Goal: Transaction & Acquisition: Purchase product/service

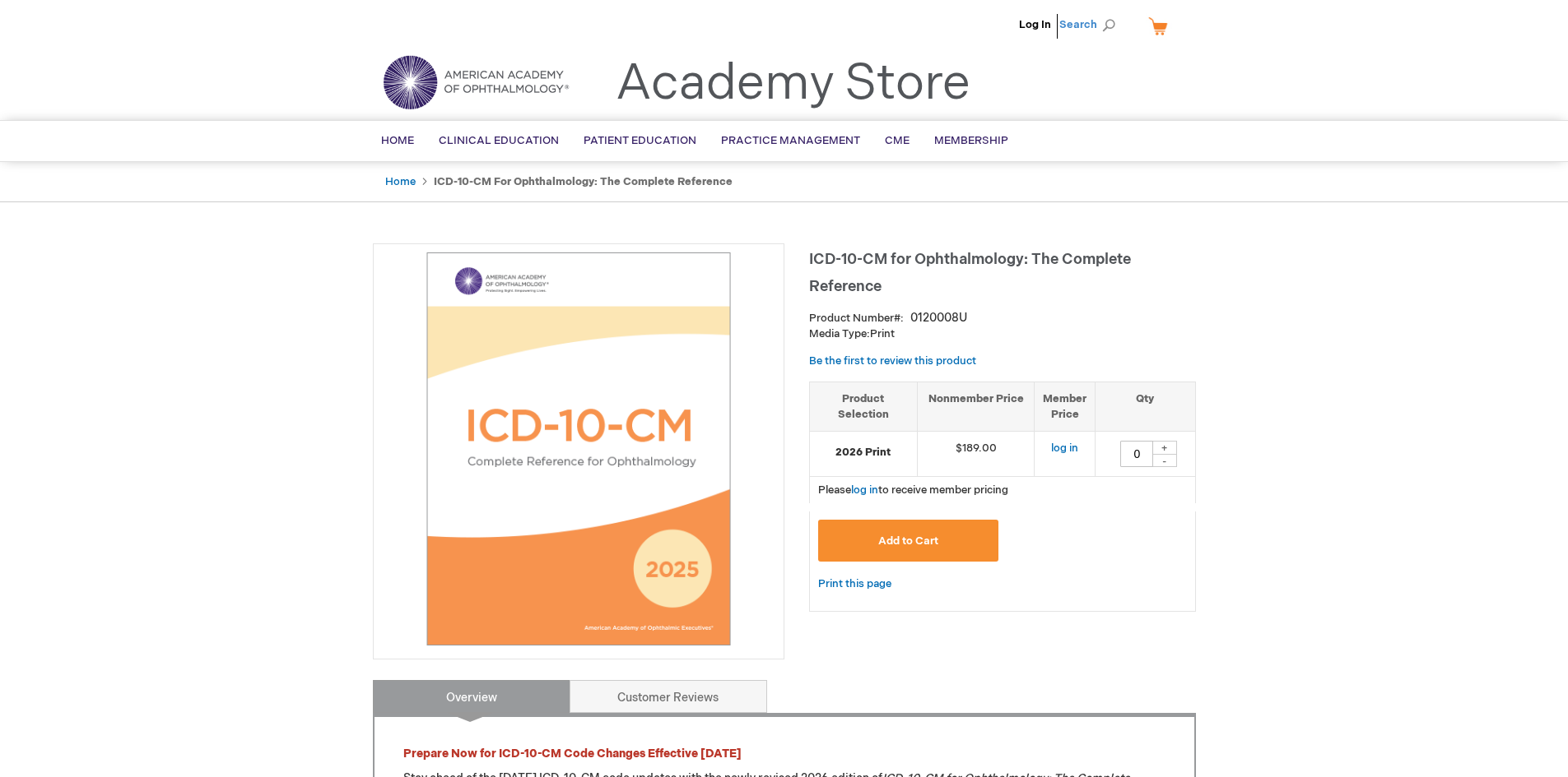
click at [1067, 23] on span "Search" at bounding box center [1090, 25] width 62 height 32
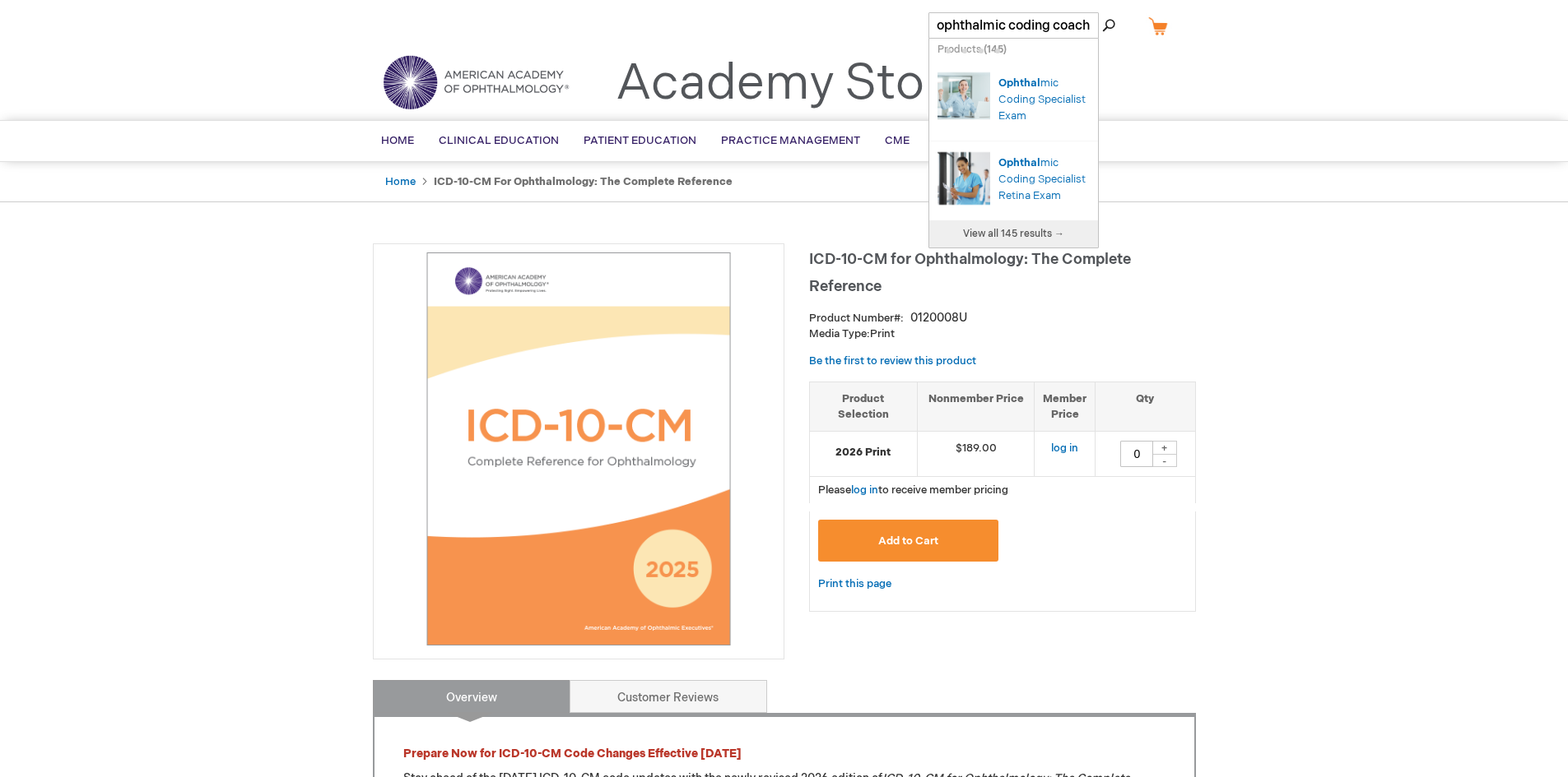
type input "ophthalmic coding coach"
click at [1102, 12] on button "Search" at bounding box center [1109, 26] width 13 height 27
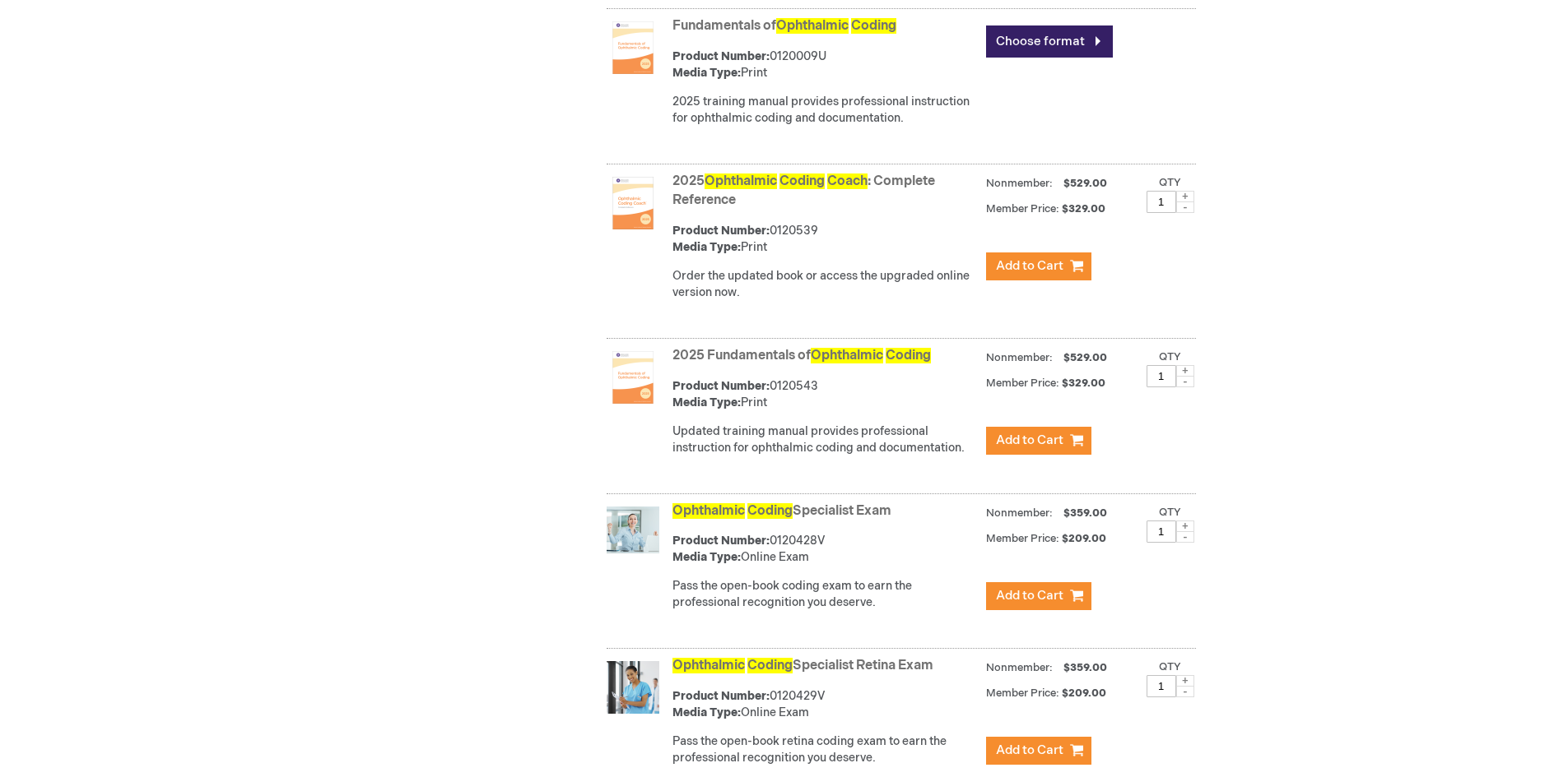
scroll to position [658, 0]
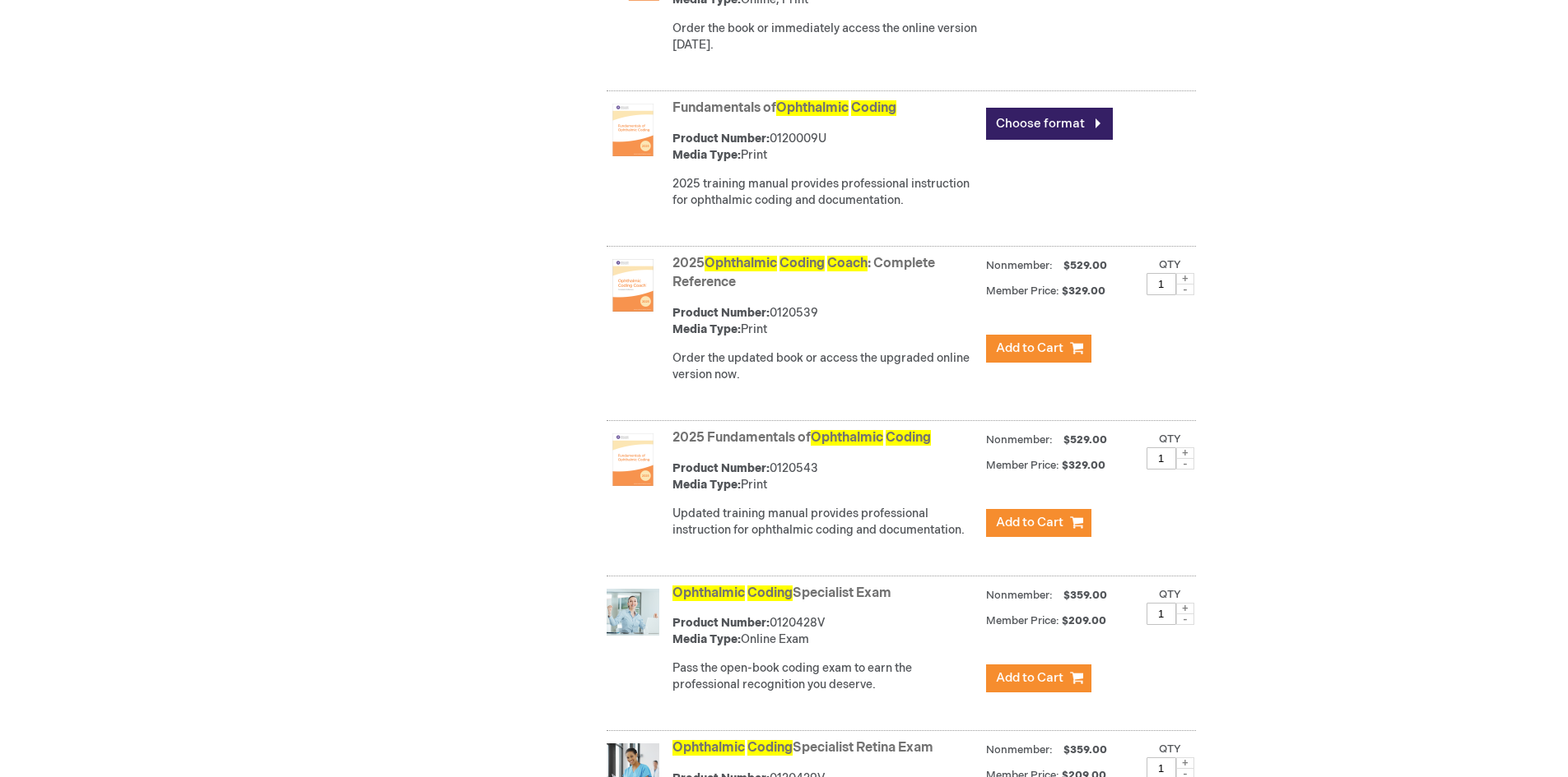
click at [619, 305] on img at bounding box center [632, 285] width 53 height 53
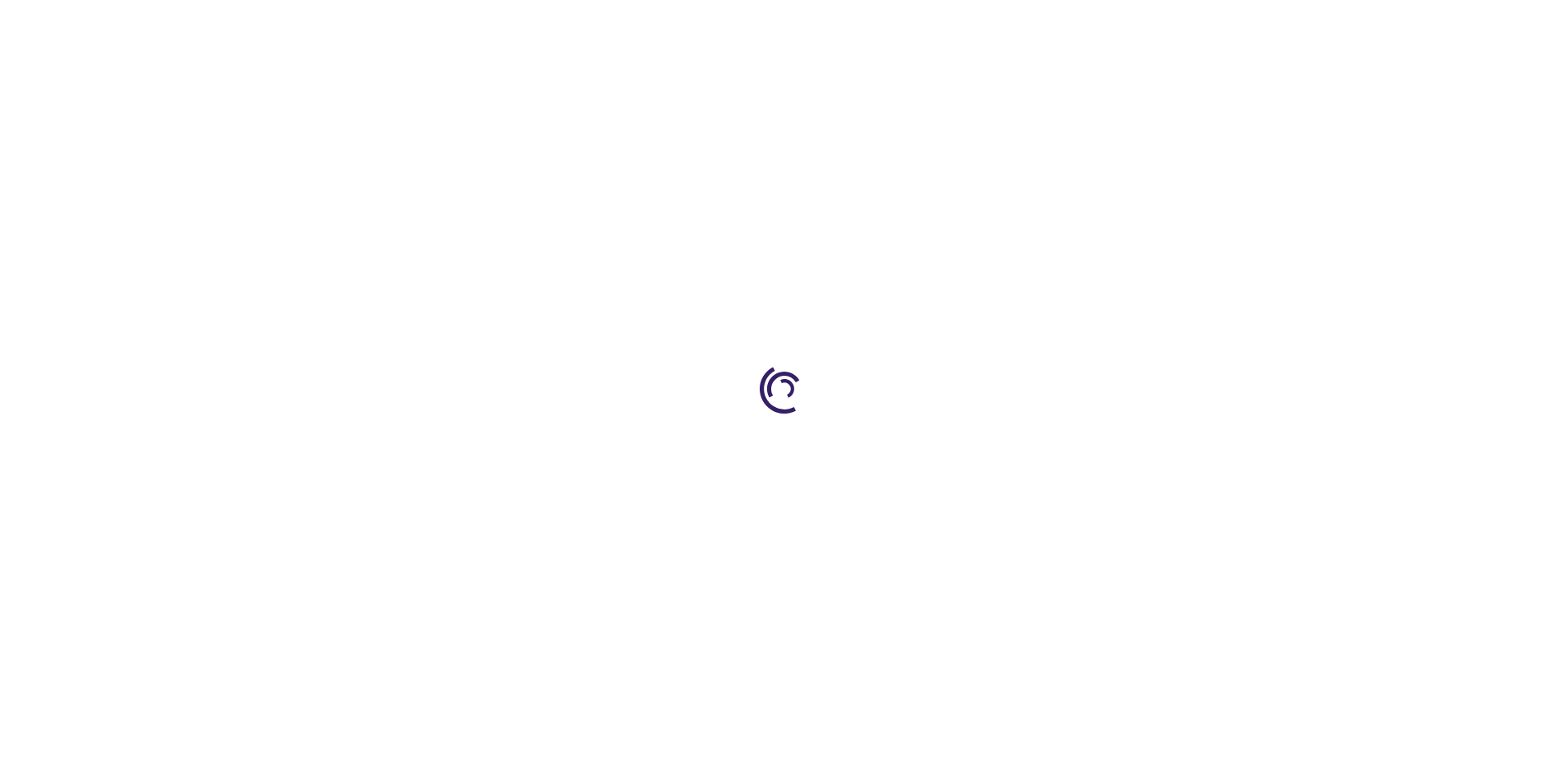
type input "0"
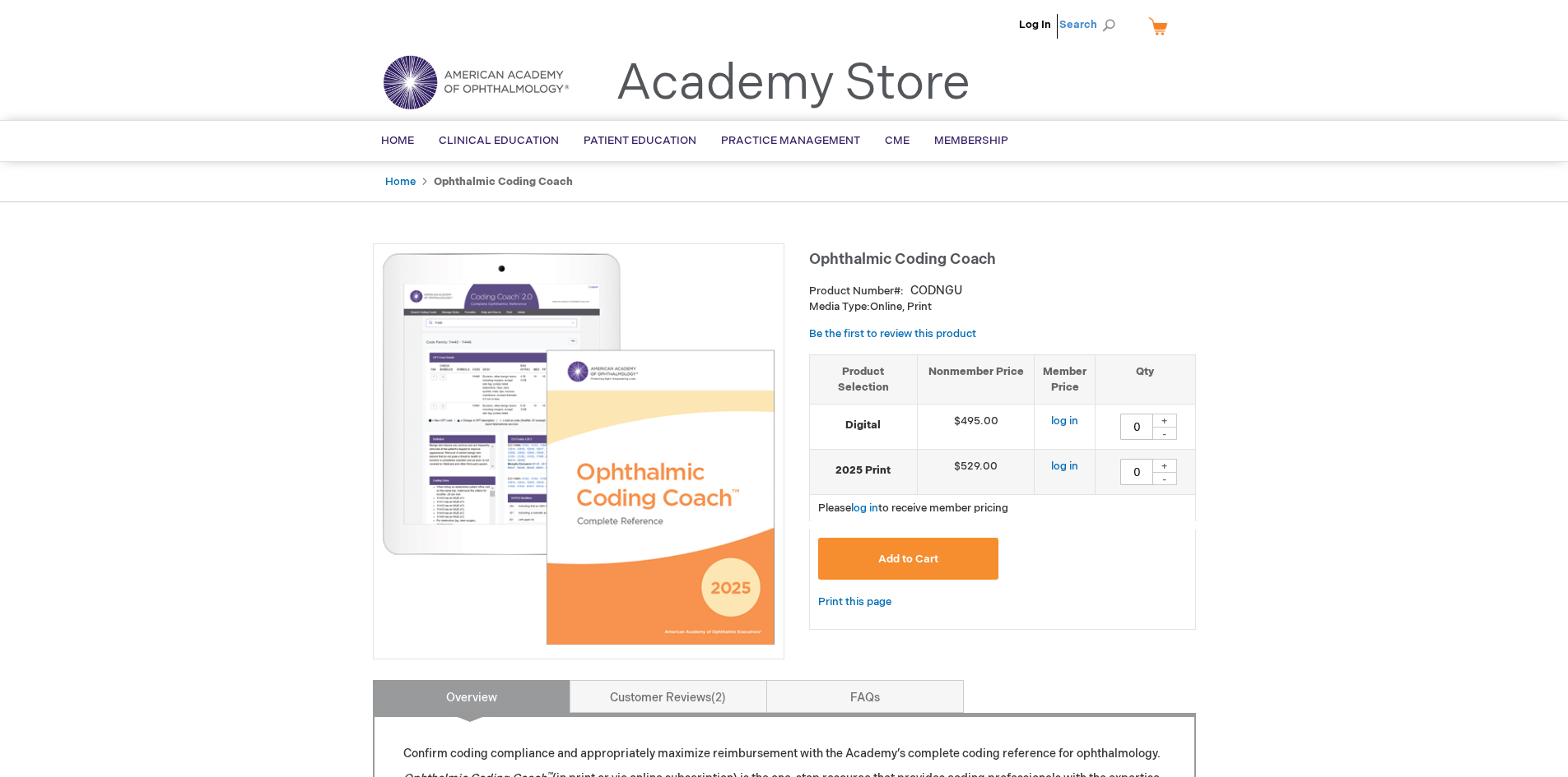
click at [1088, 26] on span "Search" at bounding box center [1090, 25] width 62 height 32
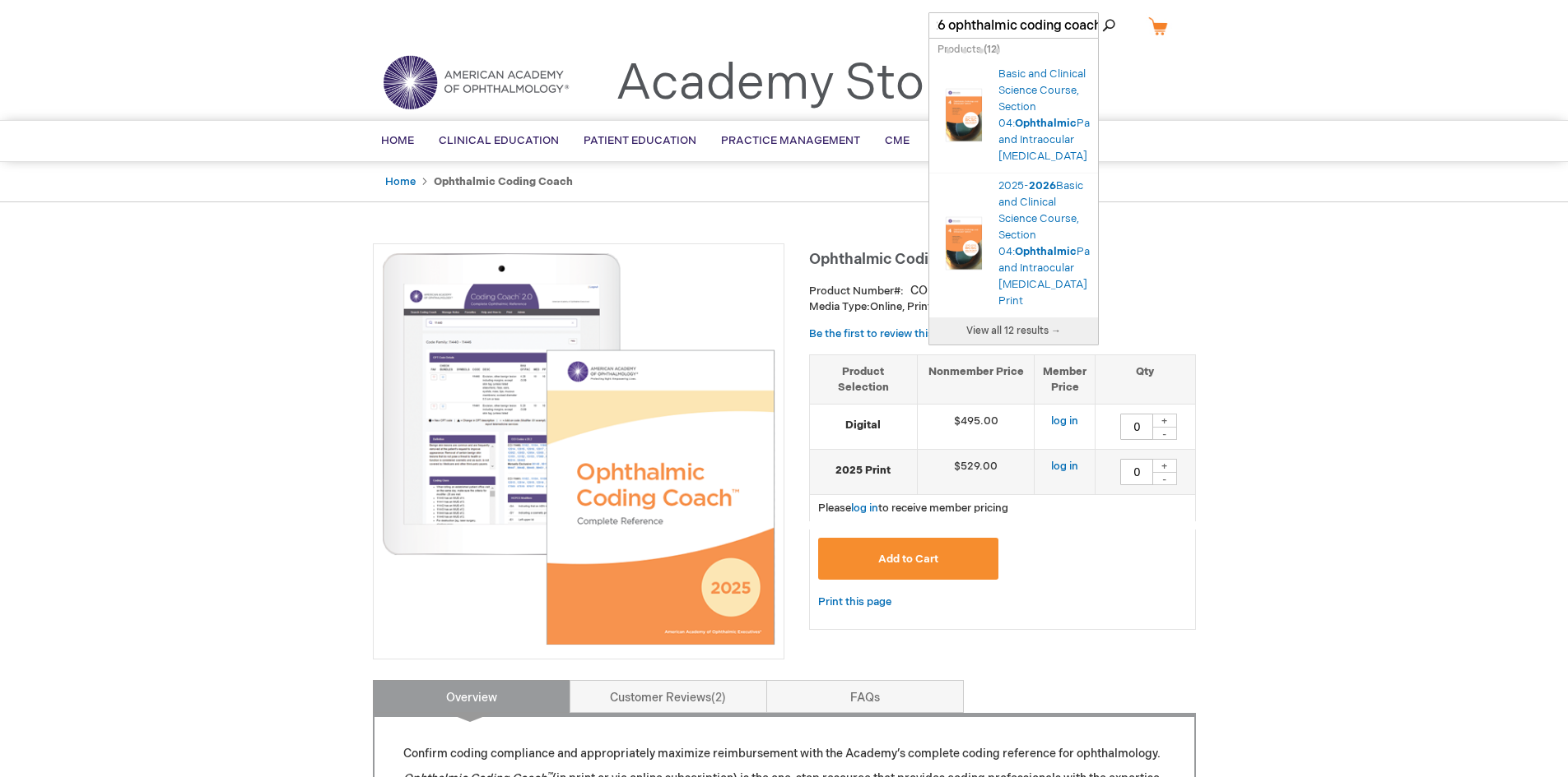
scroll to position [0, 32]
type input "2026 ophthalmic coding coach"
click at [1102, 12] on button "Search" at bounding box center [1109, 26] width 13 height 27
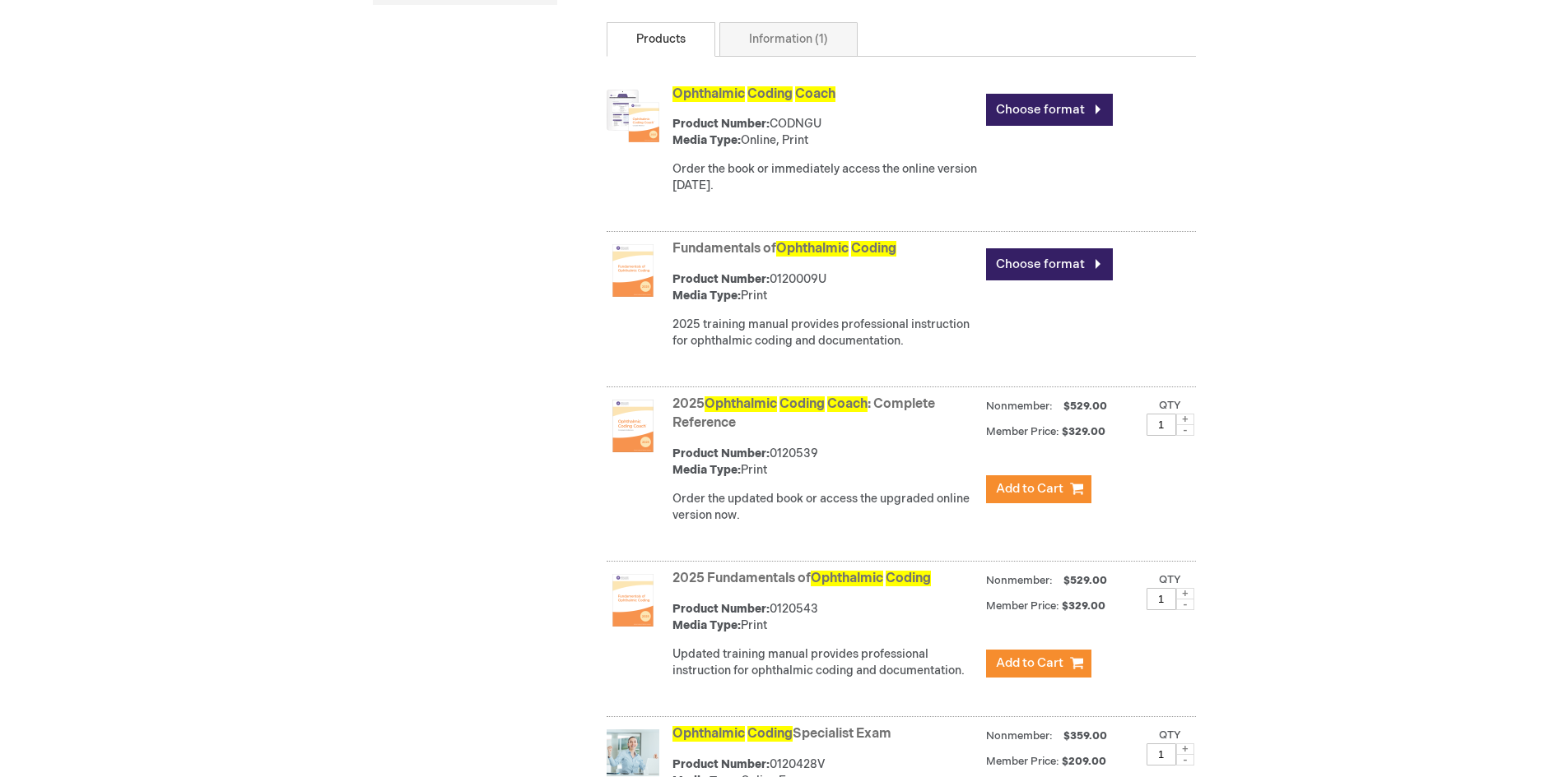
scroll to position [493, 0]
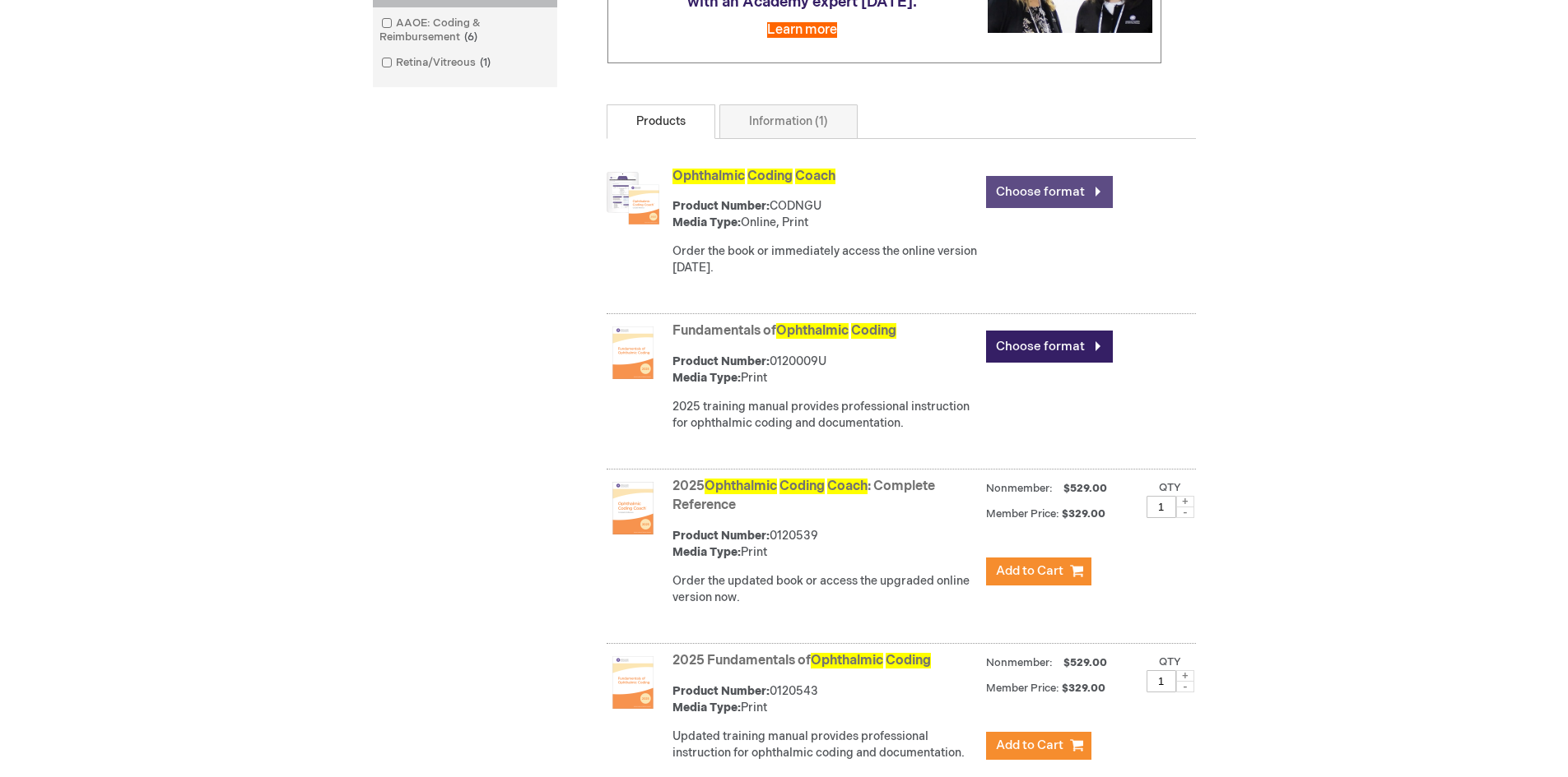
click at [1085, 208] on link "Choose format" at bounding box center [1049, 192] width 127 height 32
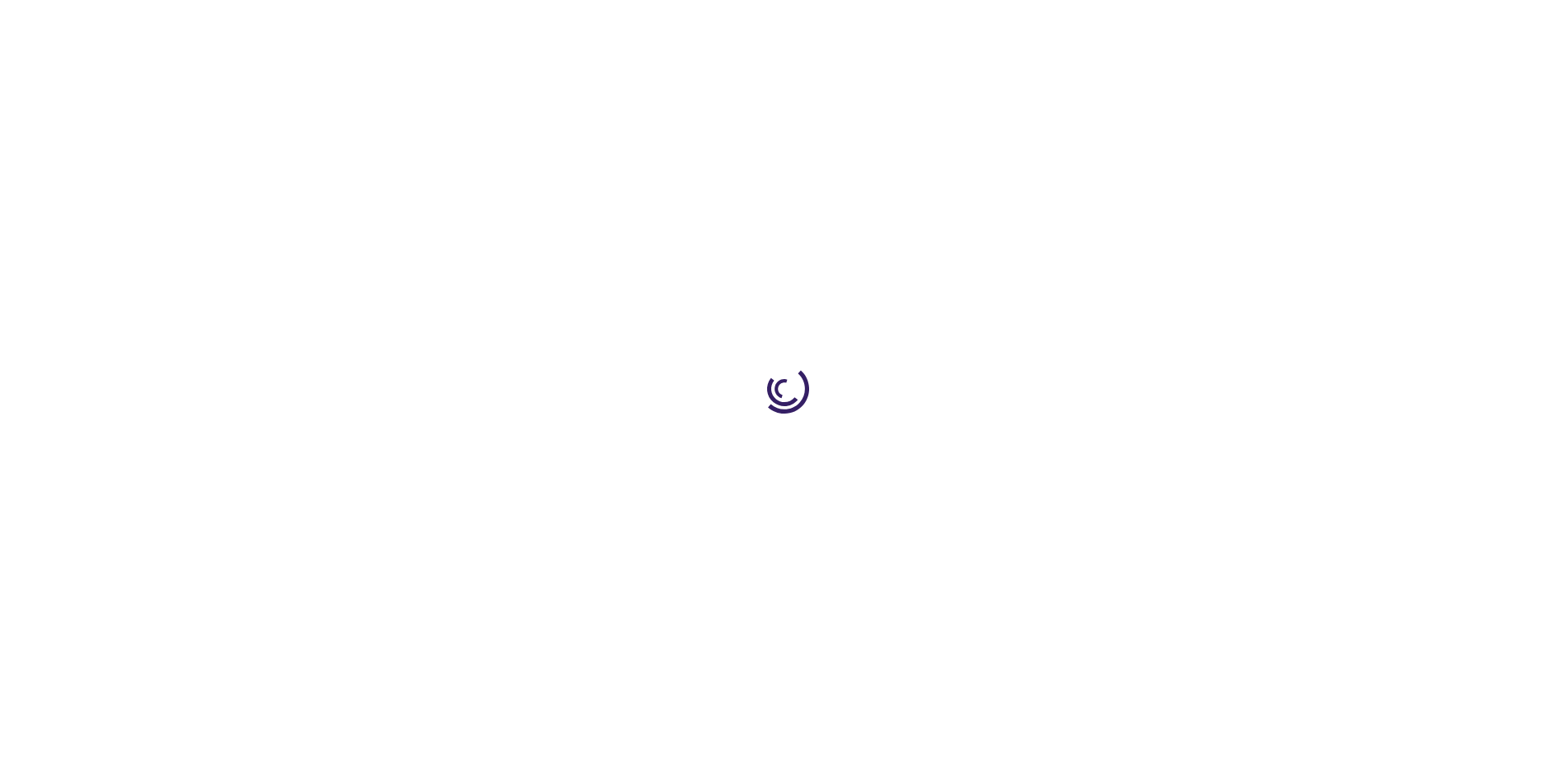
type input "0"
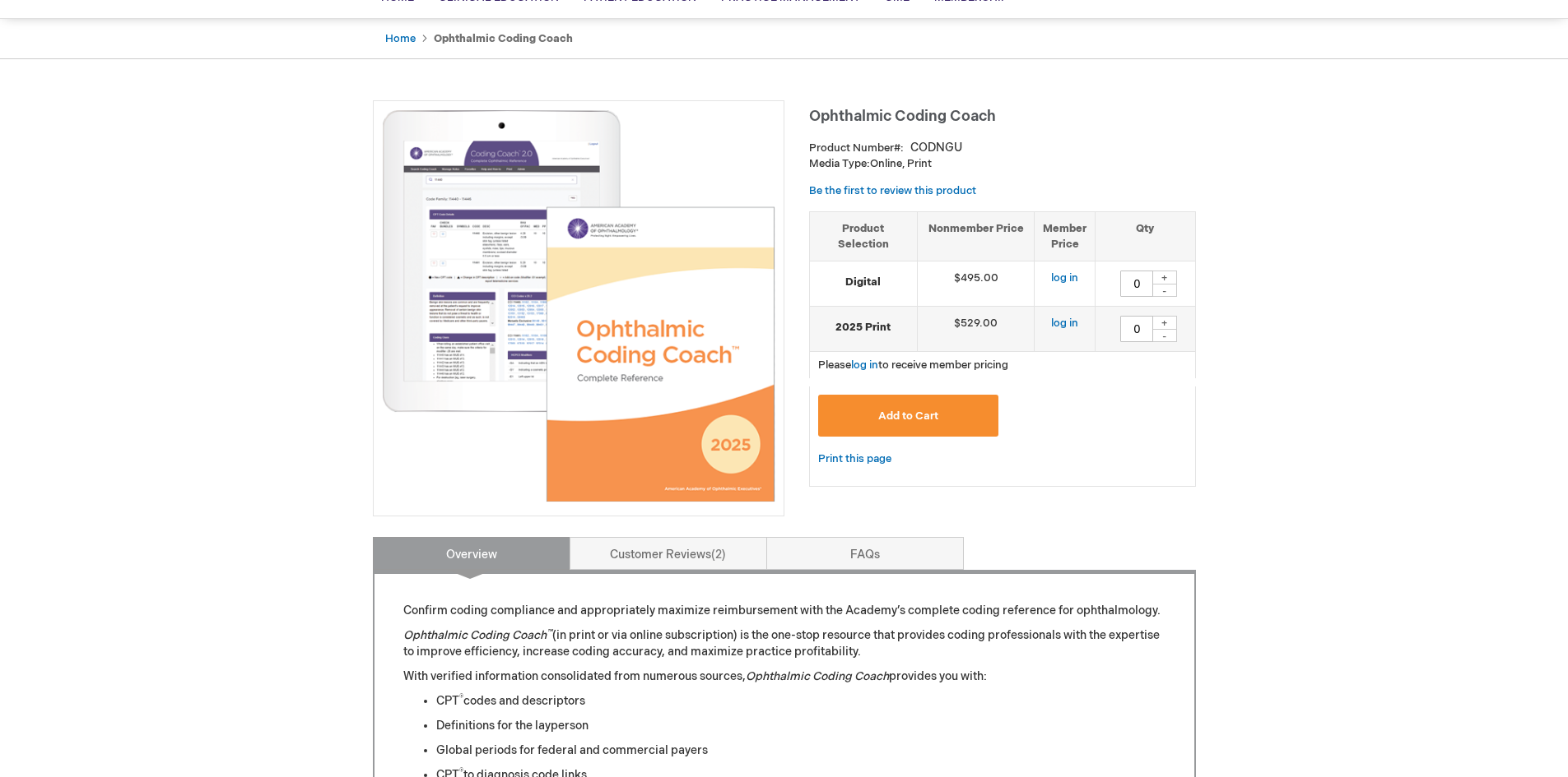
scroll to position [164, 0]
